Goal: Information Seeking & Learning: Learn about a topic

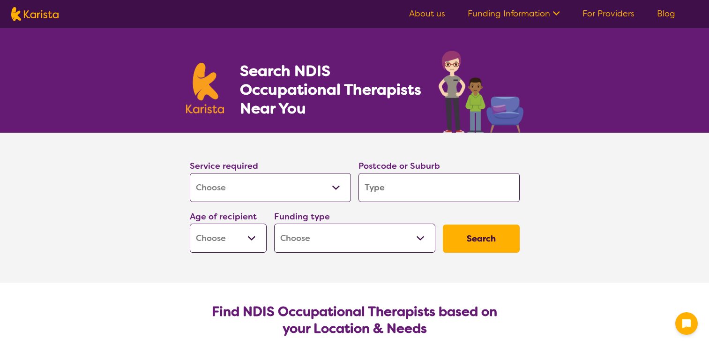
select select "[MEDICAL_DATA]"
click at [388, 192] on input "search" at bounding box center [439, 187] width 161 height 29
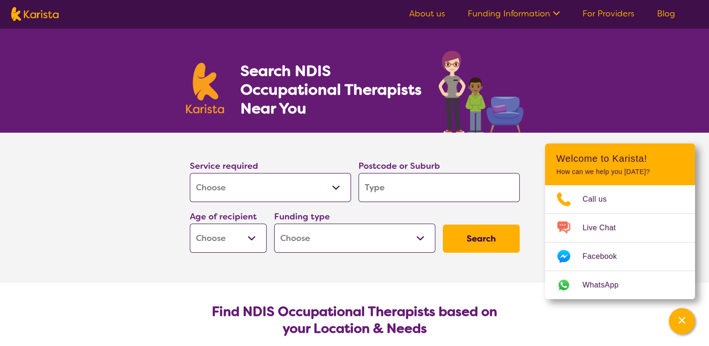
type input "5"
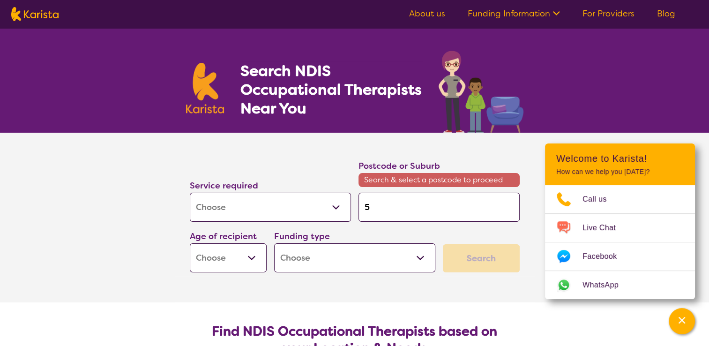
type input "50"
type input "500"
type input "5000"
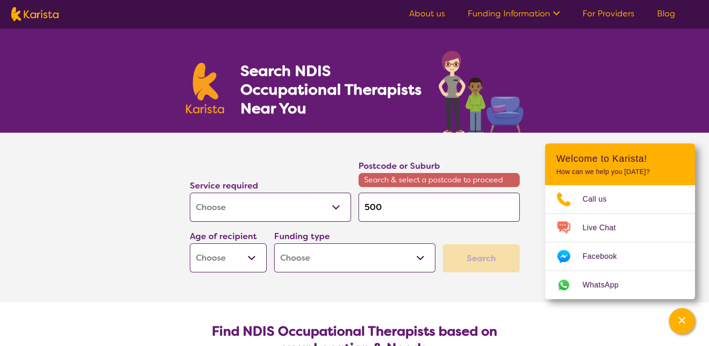
type input "5000"
type input "50000"
type input "5000"
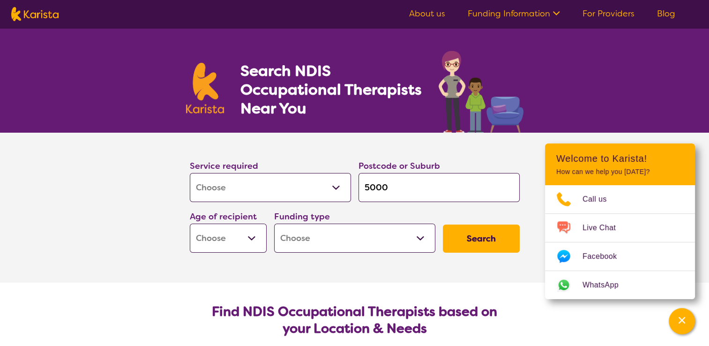
type input "5000"
click at [443, 225] on button "Search" at bounding box center [481, 239] width 77 height 28
click at [250, 239] on select "Early Childhood - 0 to 9 Child - 10 to 11 Adolescent - 12 to 17 Adult - 18 to 6…" at bounding box center [228, 238] width 77 height 29
select select "AD"
click at [190, 224] on select "Early Childhood - 0 to 9 Child - 10 to 11 Adolescent - 12 to 17 Adult - 18 to 6…" at bounding box center [228, 238] width 77 height 29
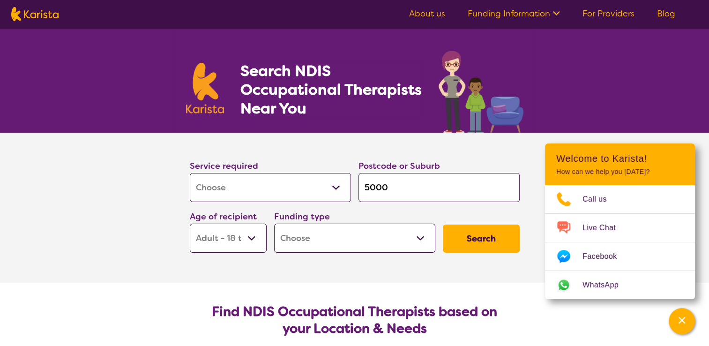
select select "AD"
click at [317, 244] on select "Home Care Package (HCP) National Disability Insurance Scheme (NDIS) I don't know" at bounding box center [354, 238] width 161 height 29
select select "NDIS"
click at [274, 224] on select "Home Care Package (HCP) National Disability Insurance Scheme (NDIS) I don't know" at bounding box center [354, 238] width 161 height 29
select select "NDIS"
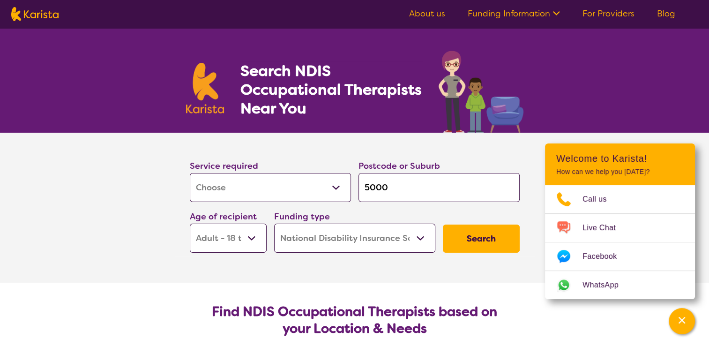
click at [483, 236] on button "Search" at bounding box center [481, 239] width 77 height 28
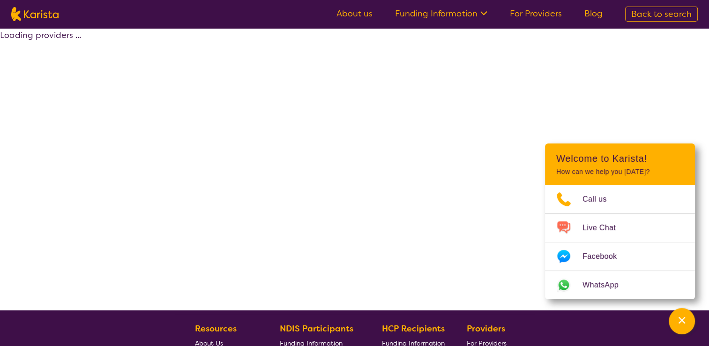
select select "by_score"
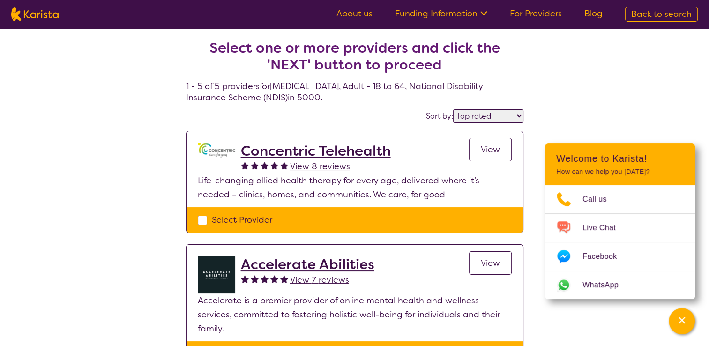
select select "[MEDICAL_DATA]"
select select "AD"
select select "NDIS"
select select "[MEDICAL_DATA]"
select select "AD"
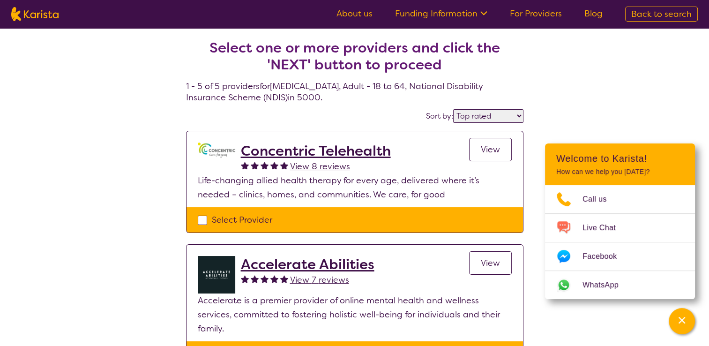
select select "NDIS"
